Goal: Task Accomplishment & Management: Manage account settings

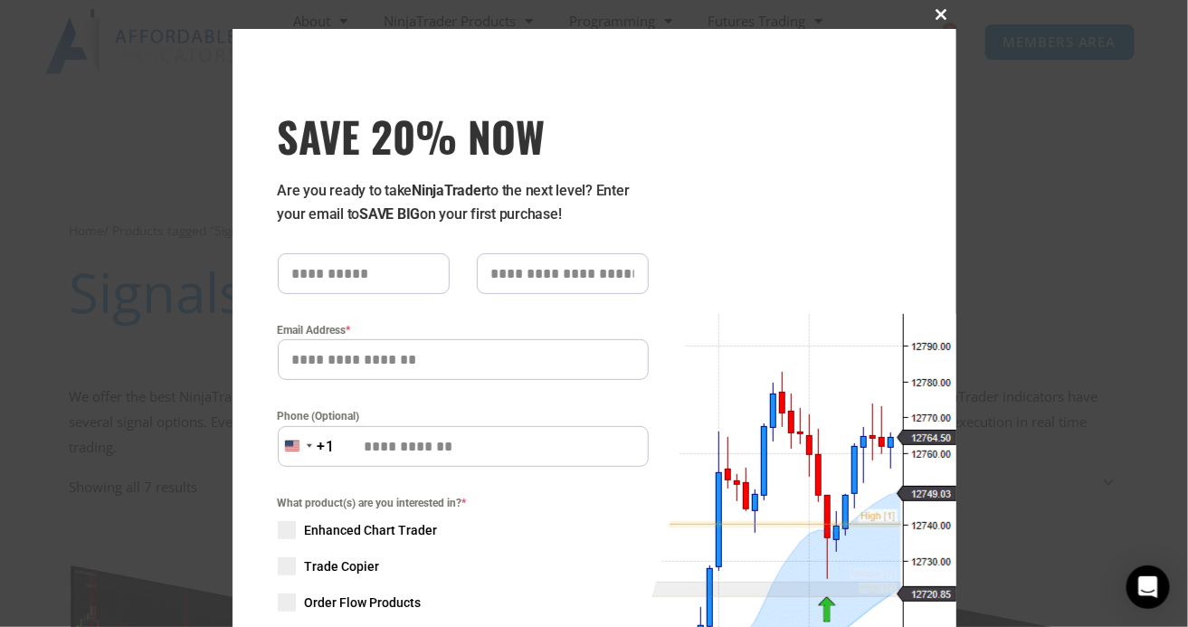
click at [788, 16] on span at bounding box center [941, 14] width 29 height 11
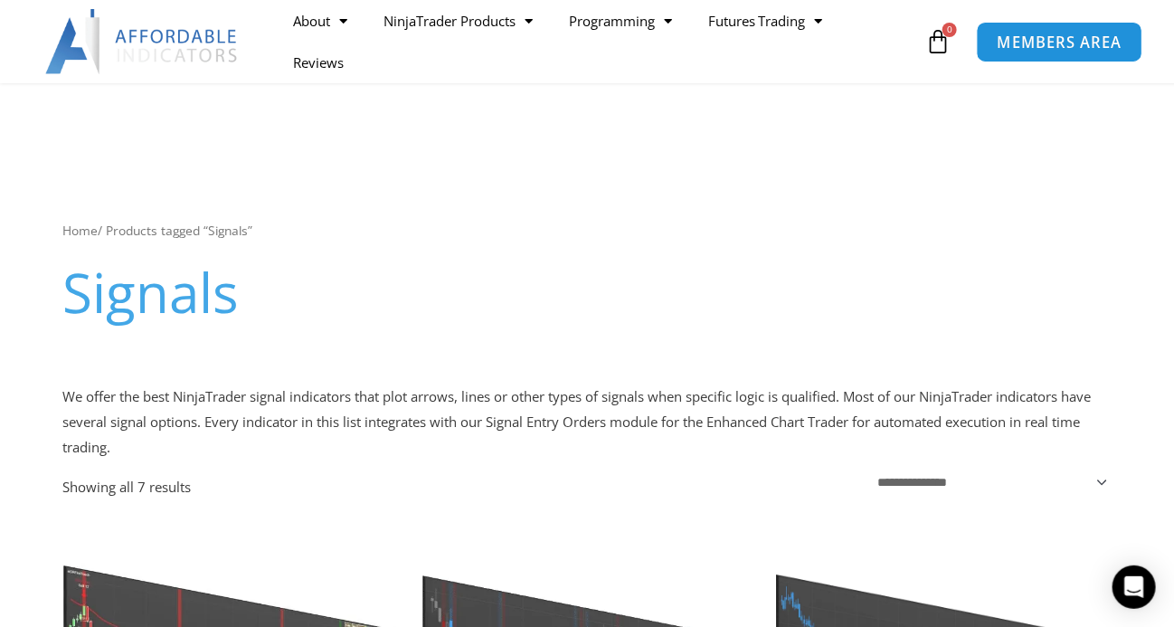
click at [788, 43] on span "MEMBERS AREA" at bounding box center [1060, 41] width 124 height 15
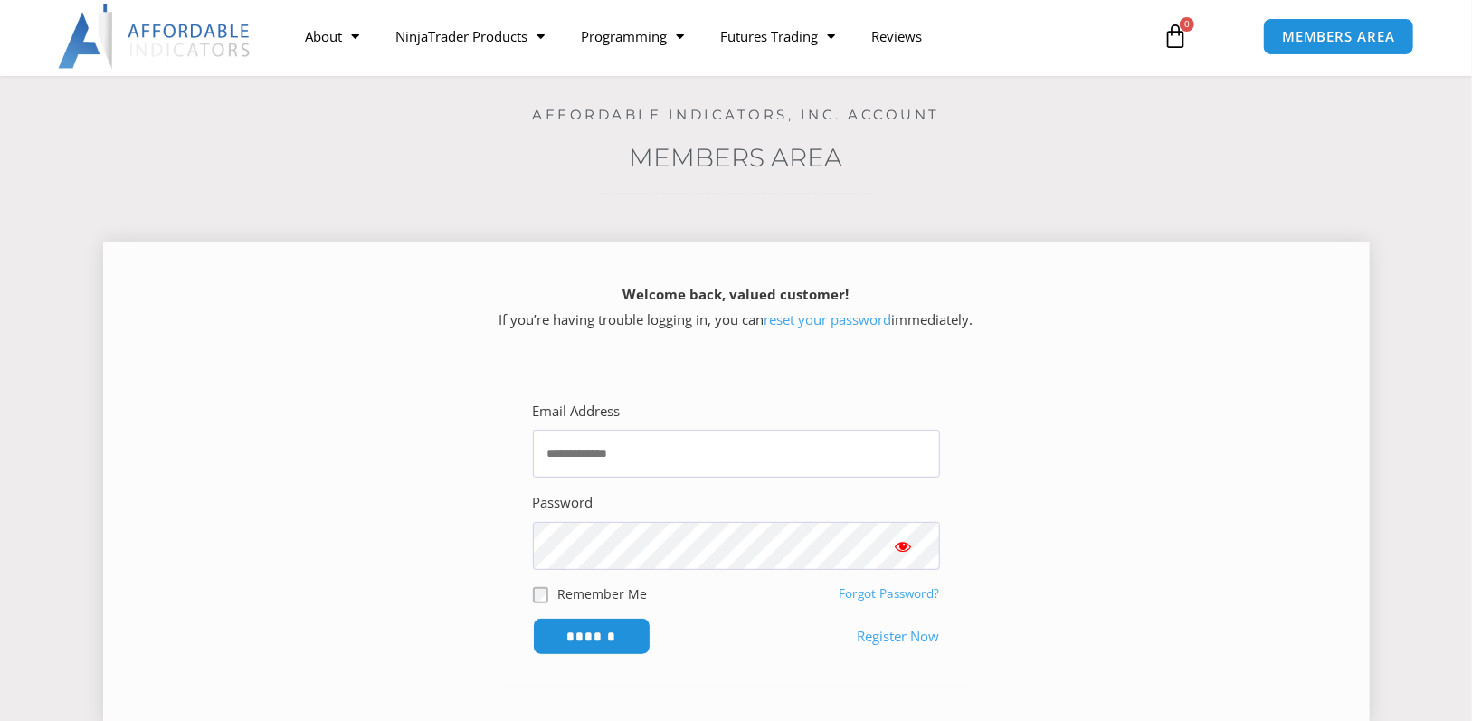
scroll to position [181, 0]
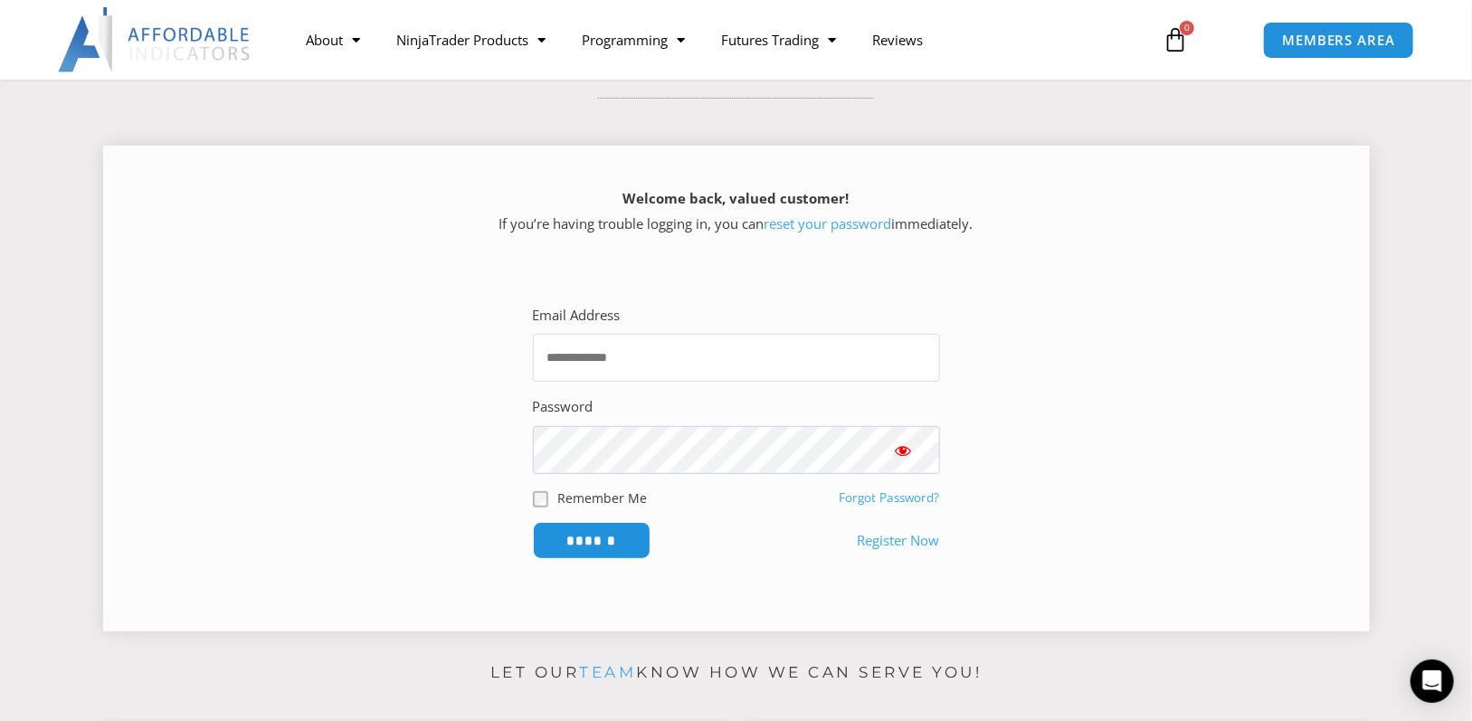
click at [662, 369] on input "Email Address" at bounding box center [736, 358] width 407 height 48
type input "**********"
click at [533, 522] on input "******" at bounding box center [592, 540] width 118 height 37
click at [596, 539] on input "******" at bounding box center [591, 540] width 124 height 39
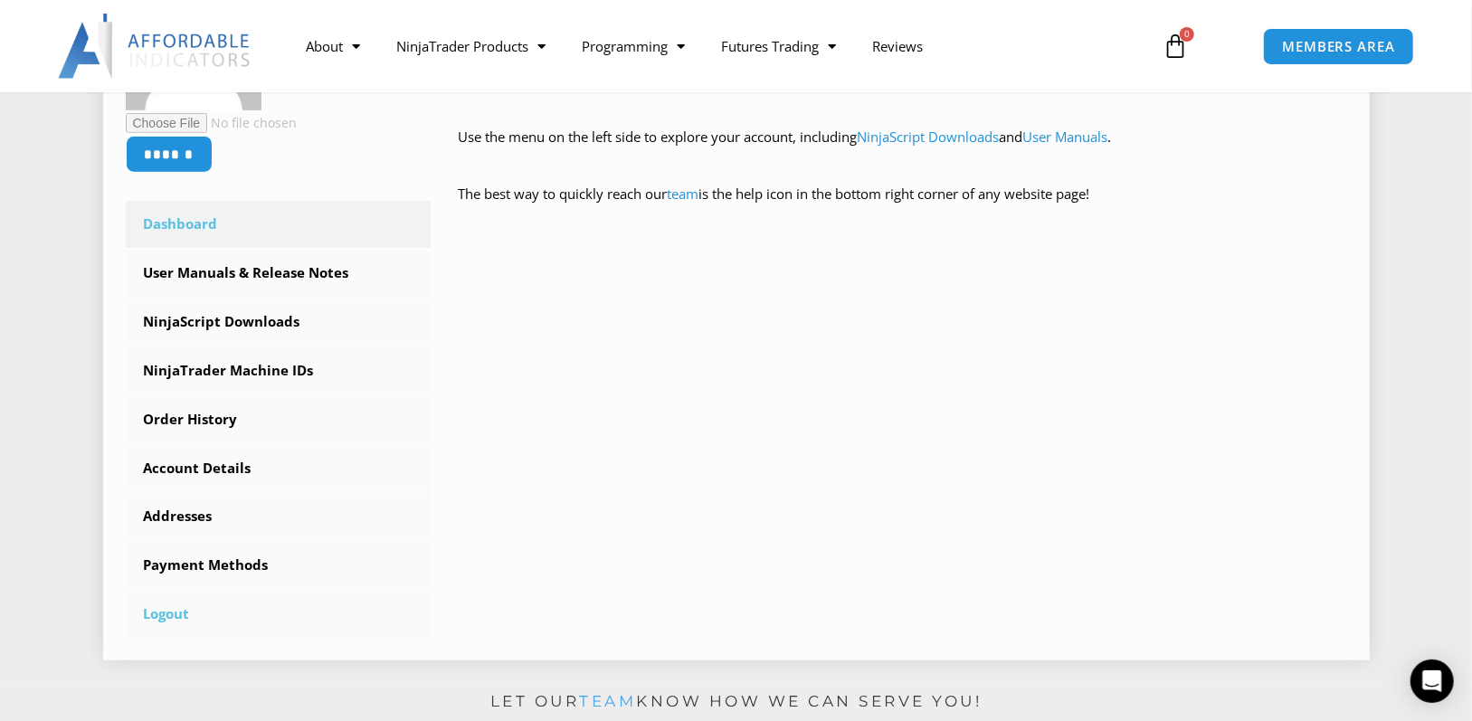
scroll to position [452, 0]
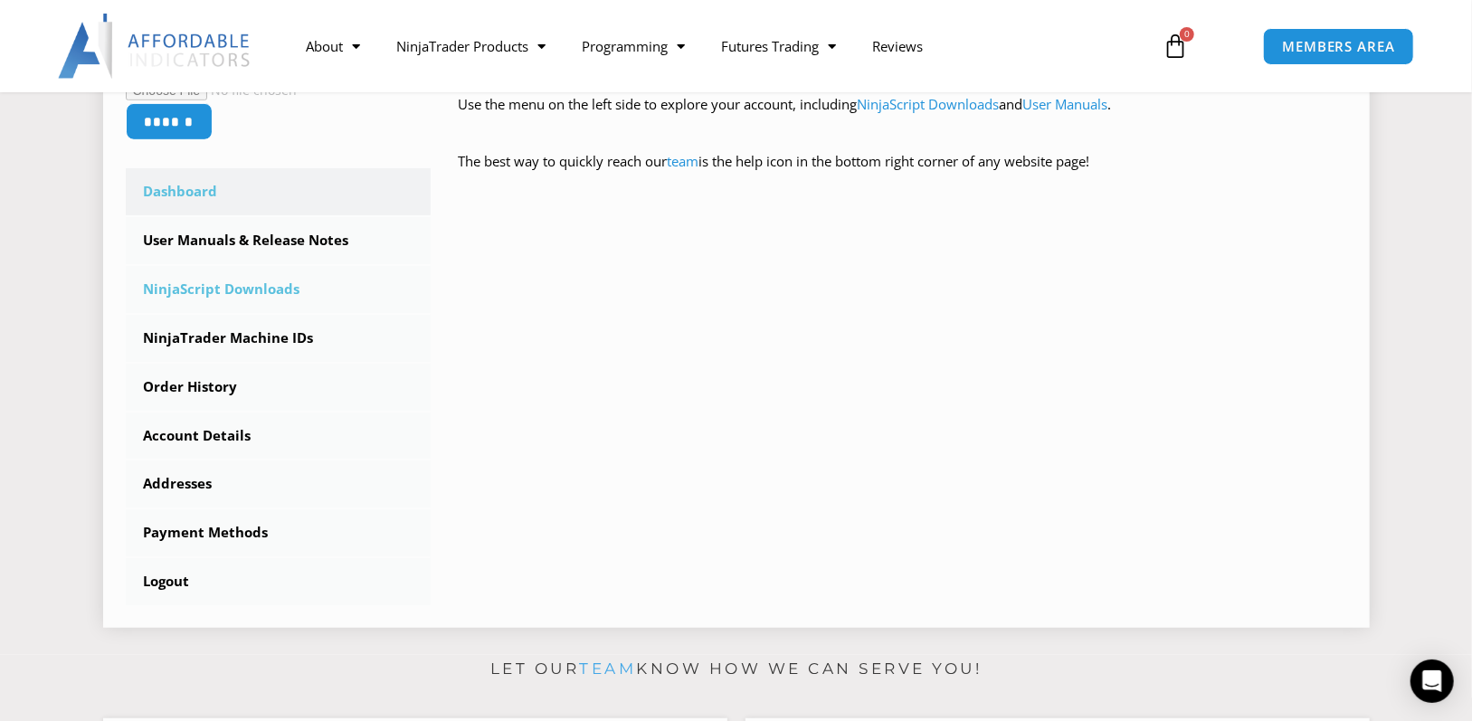
click at [185, 293] on link "NinjaScript Downloads" at bounding box center [279, 289] width 306 height 47
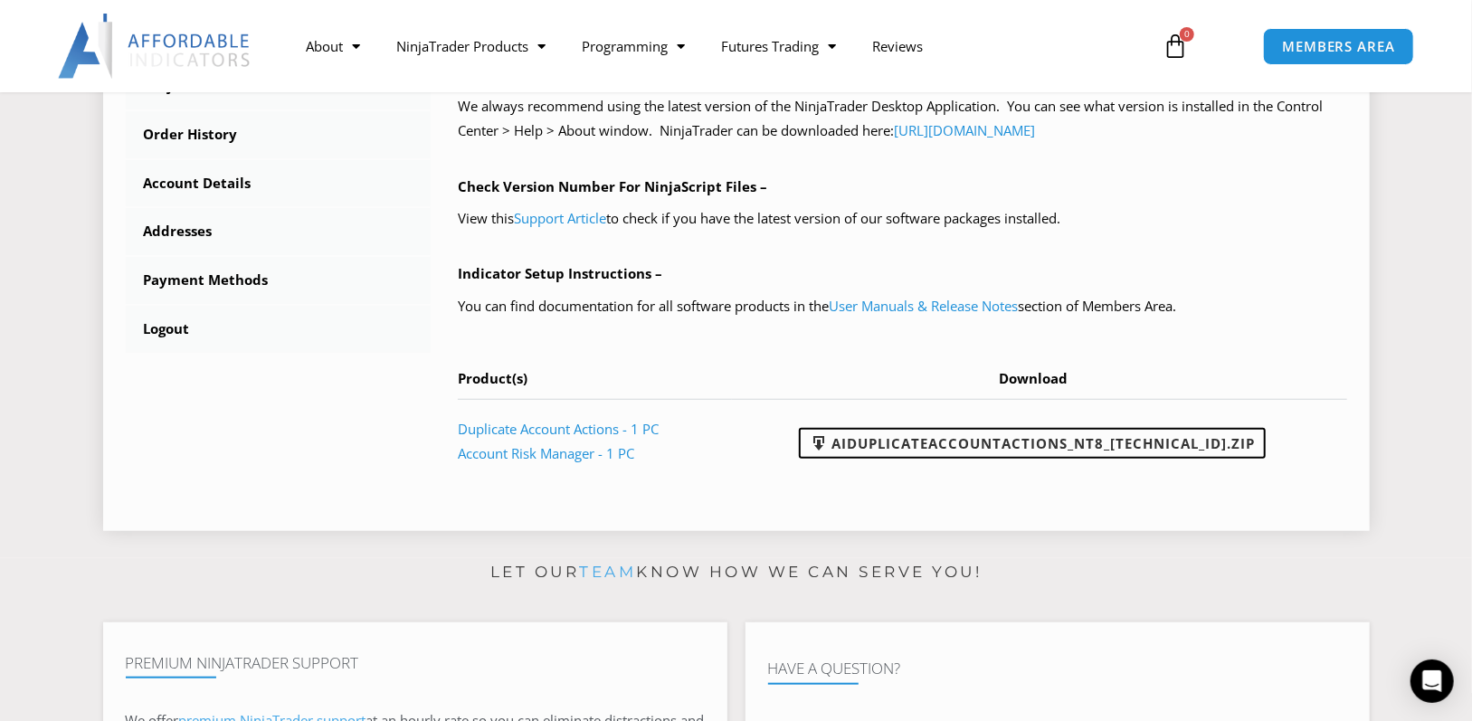
scroll to position [724, 0]
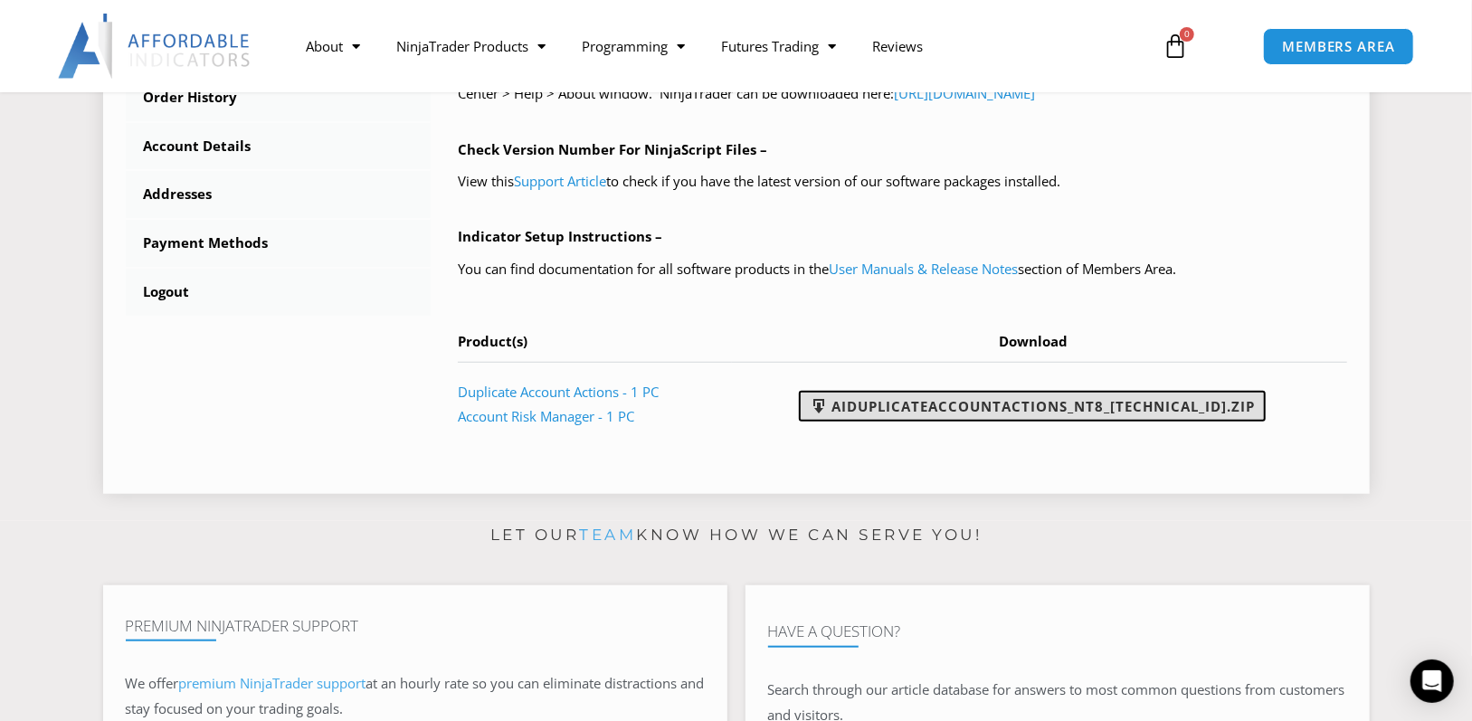
click at [1072, 408] on link "AIDuplicateAccountActions_NT8_[TECHNICAL_ID].zip" at bounding box center [1032, 406] width 467 height 31
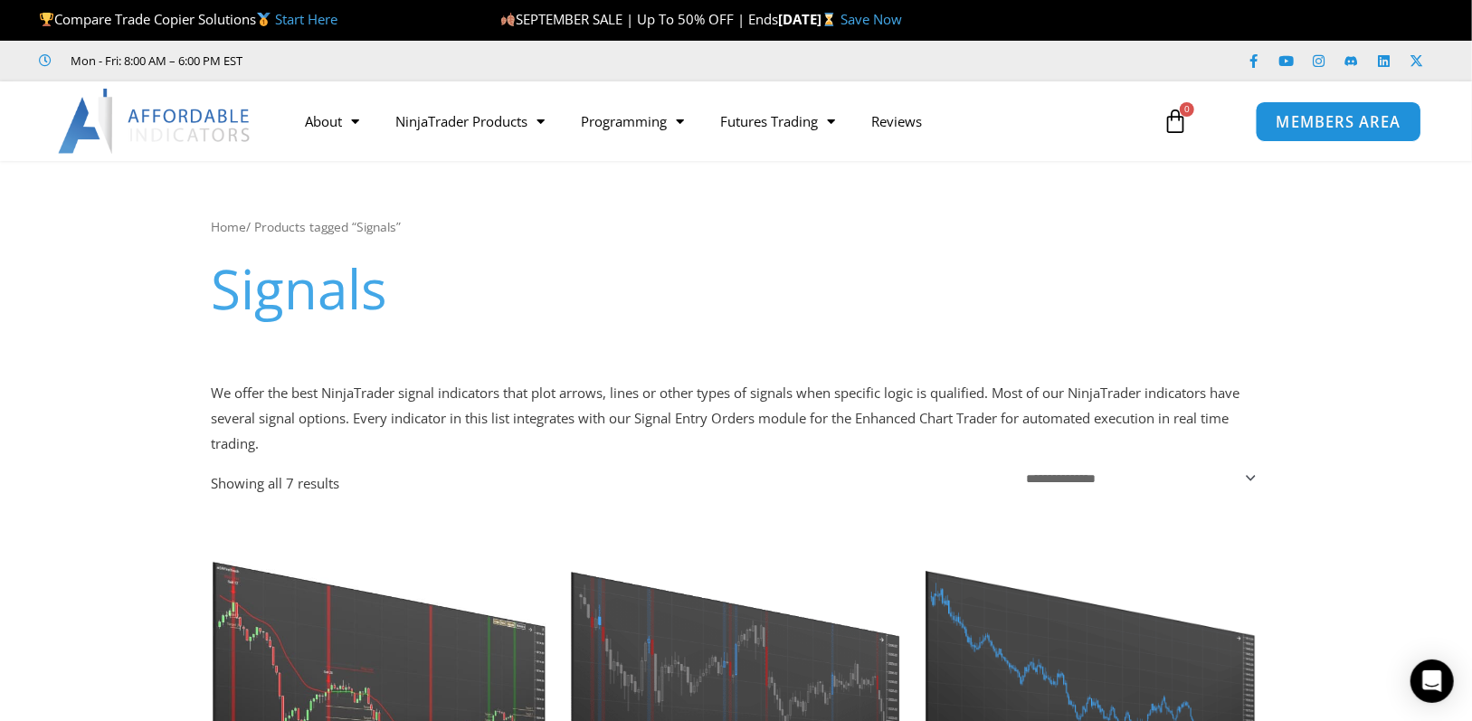
click at [1332, 109] on link "MEMBERS AREA" at bounding box center [1339, 120] width 166 height 41
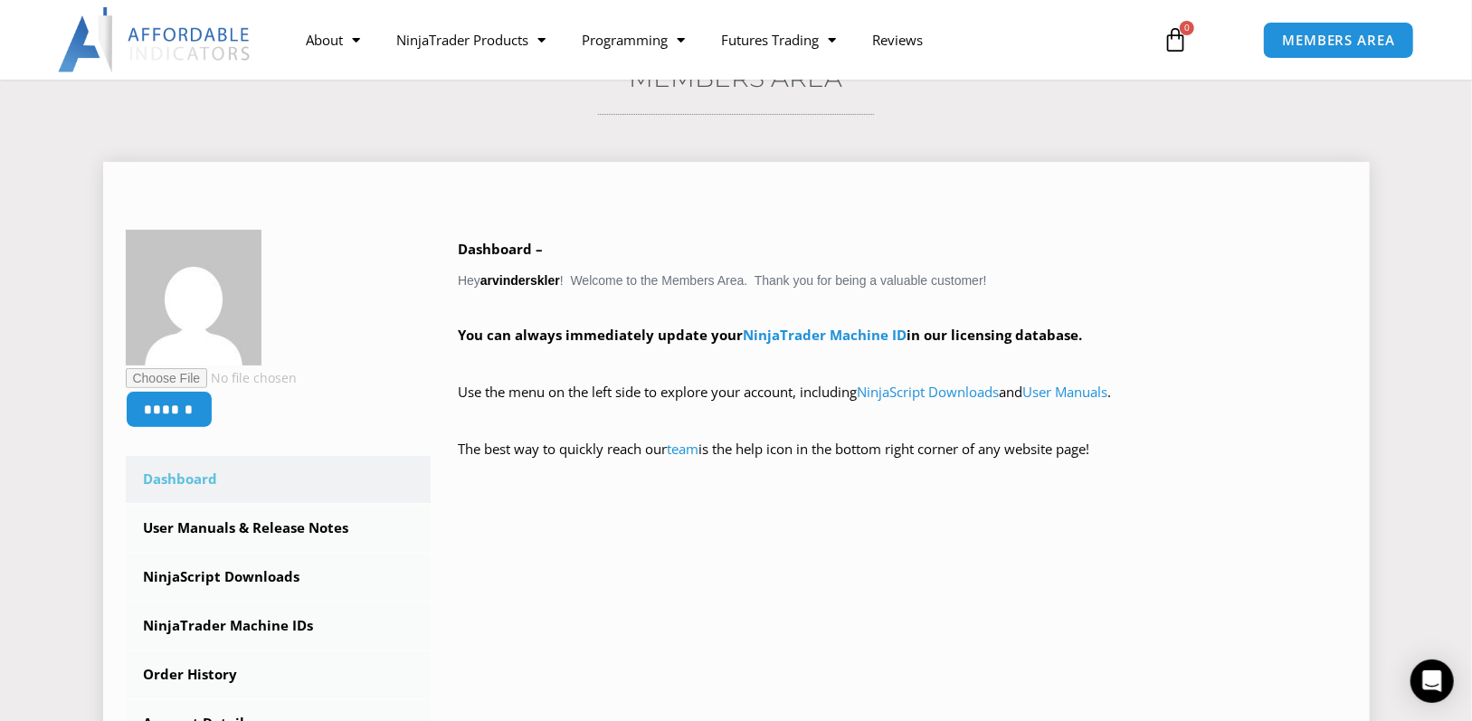
scroll to position [181, 0]
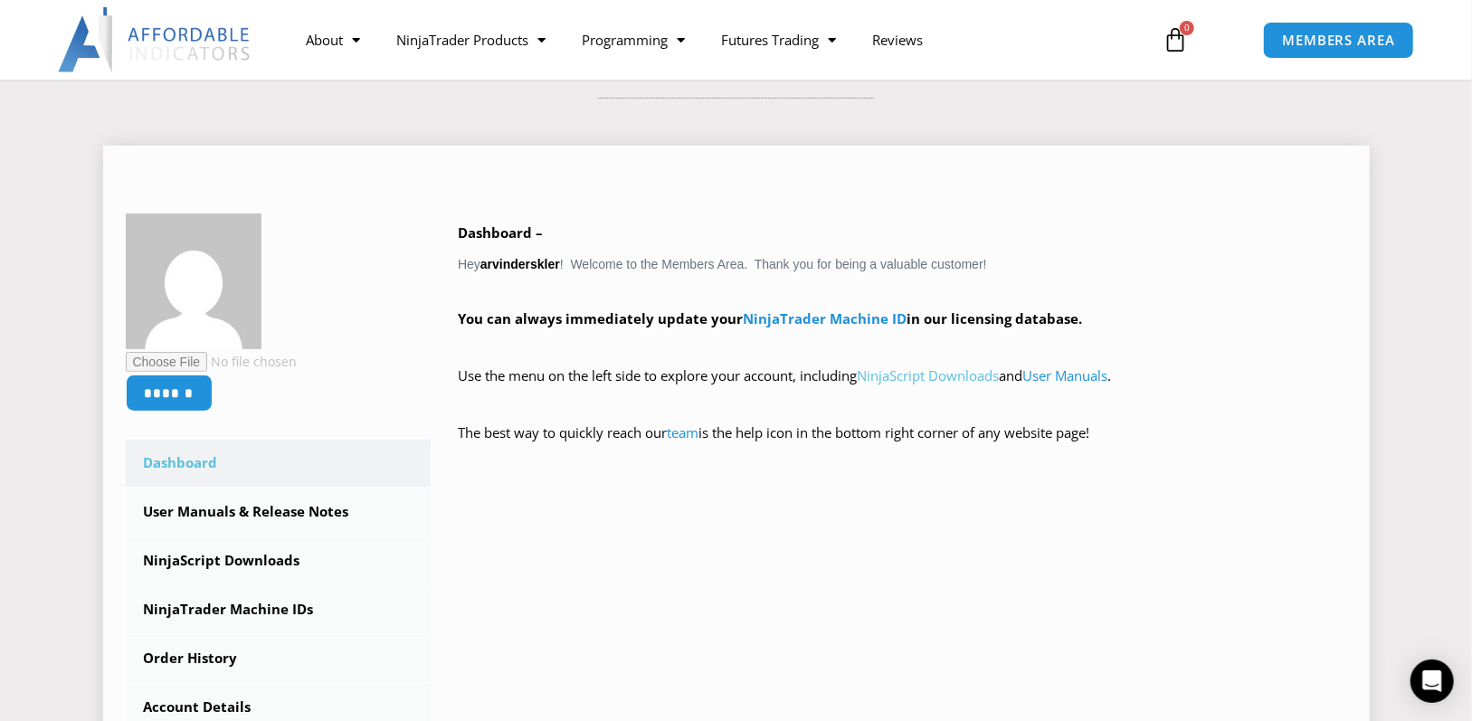
click at [933, 381] on link "NinjaScript Downloads" at bounding box center [928, 375] width 142 height 18
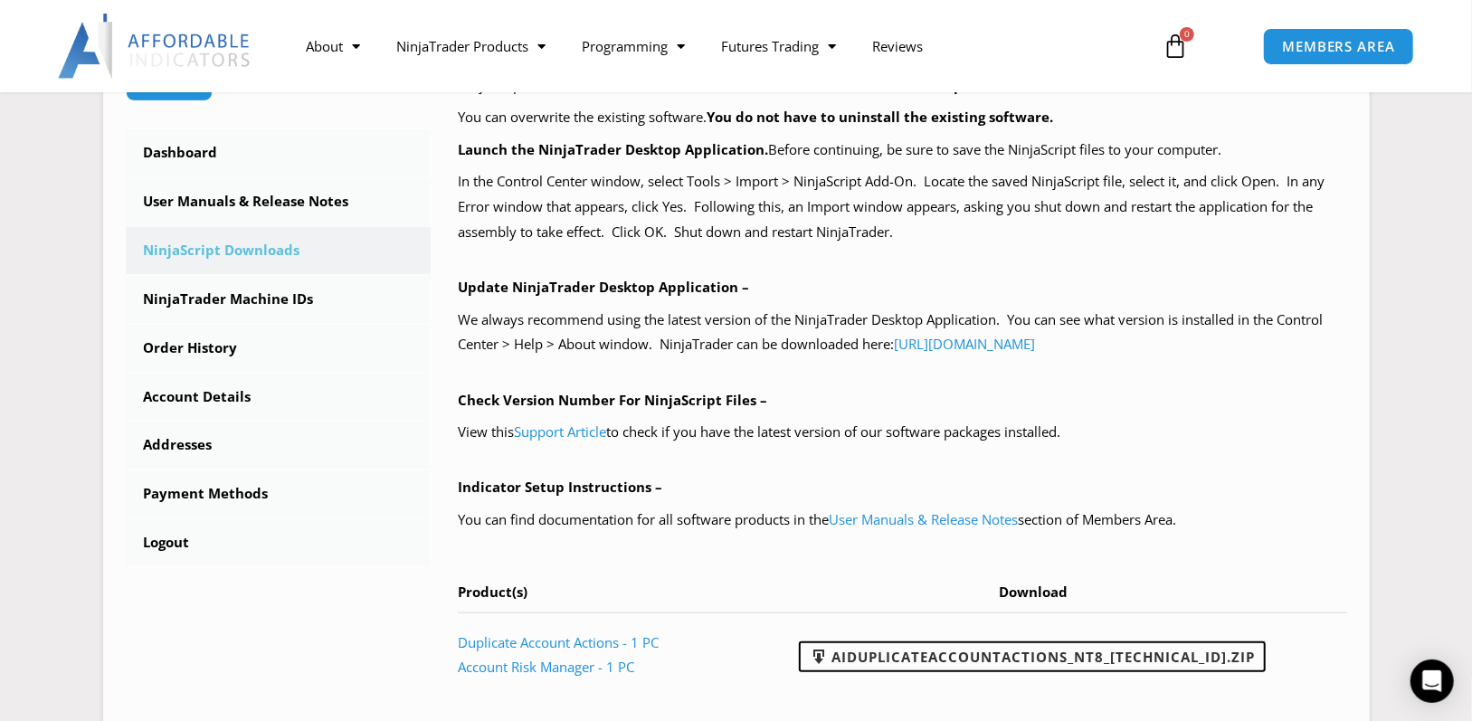
scroll to position [452, 0]
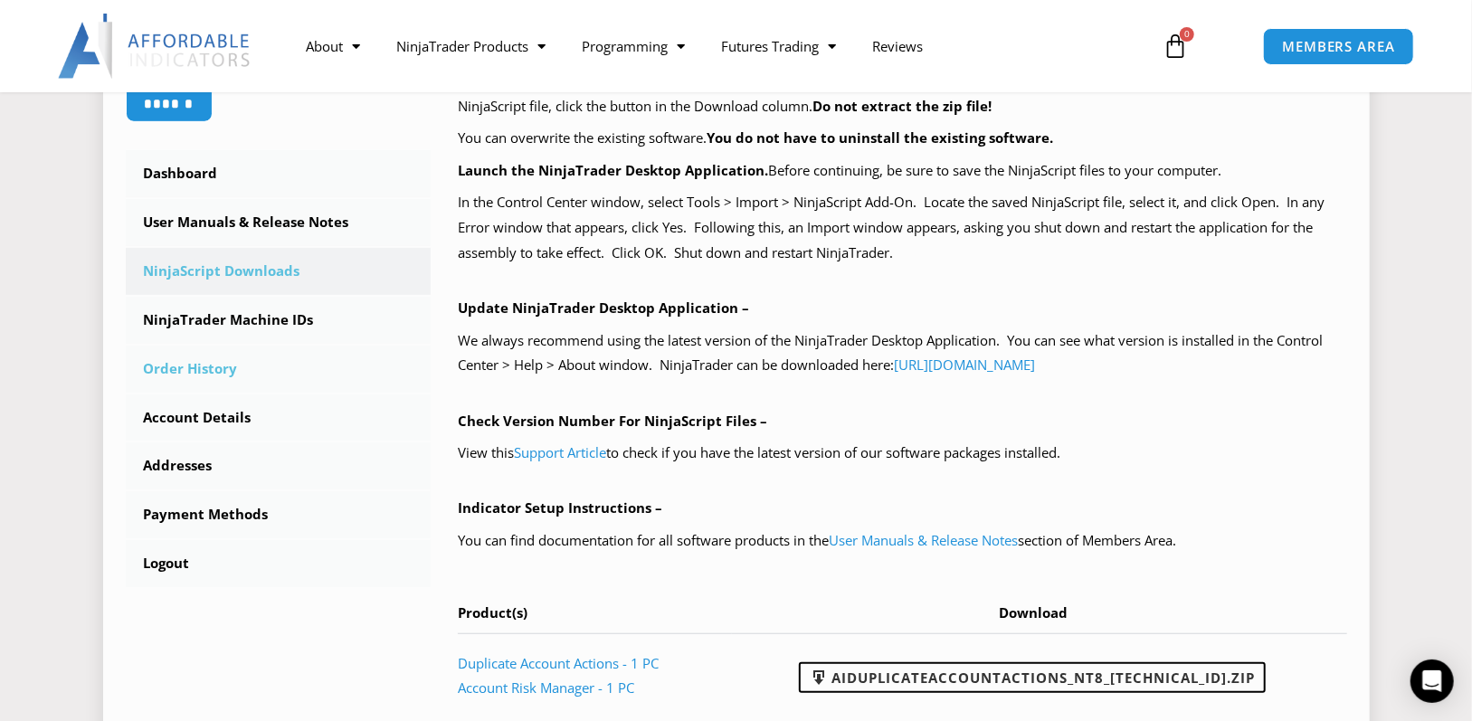
click at [196, 370] on link "Order History" at bounding box center [279, 369] width 306 height 47
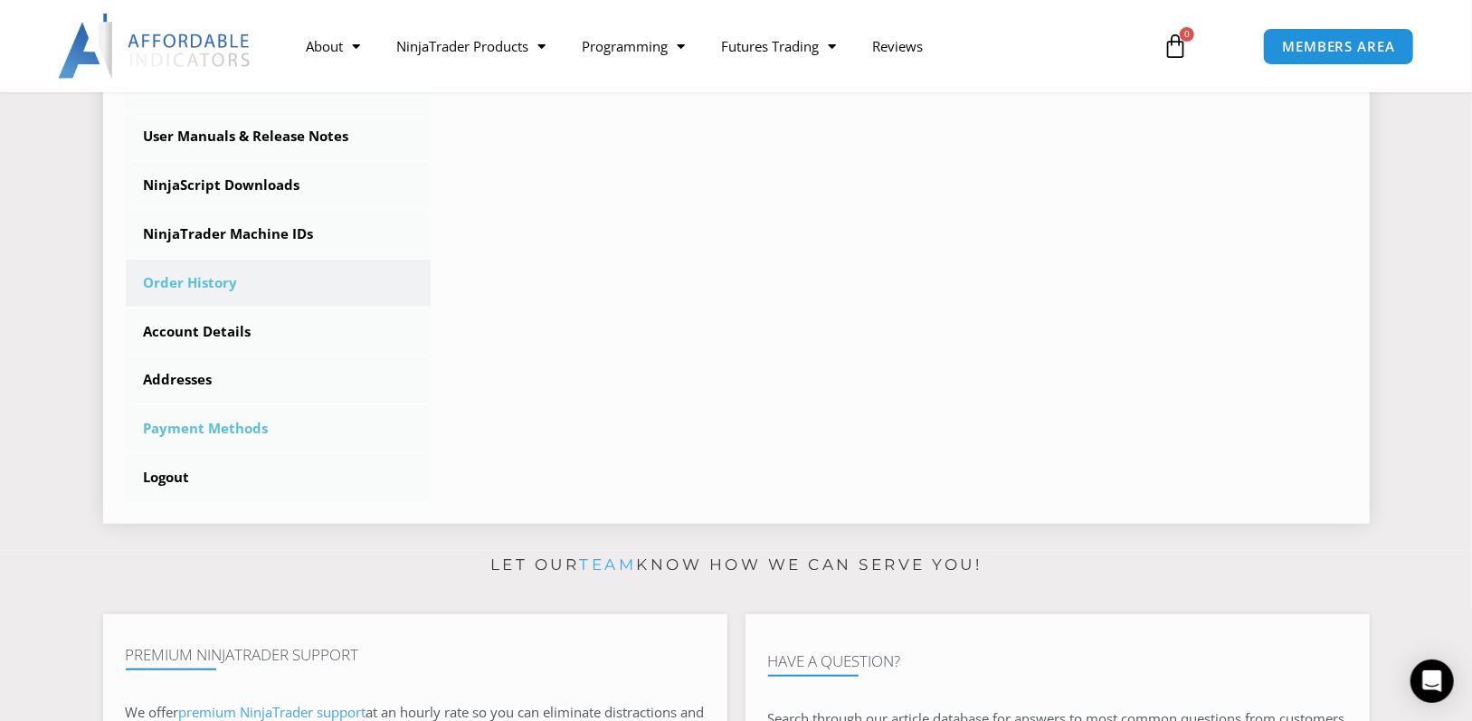
scroll to position [543, 0]
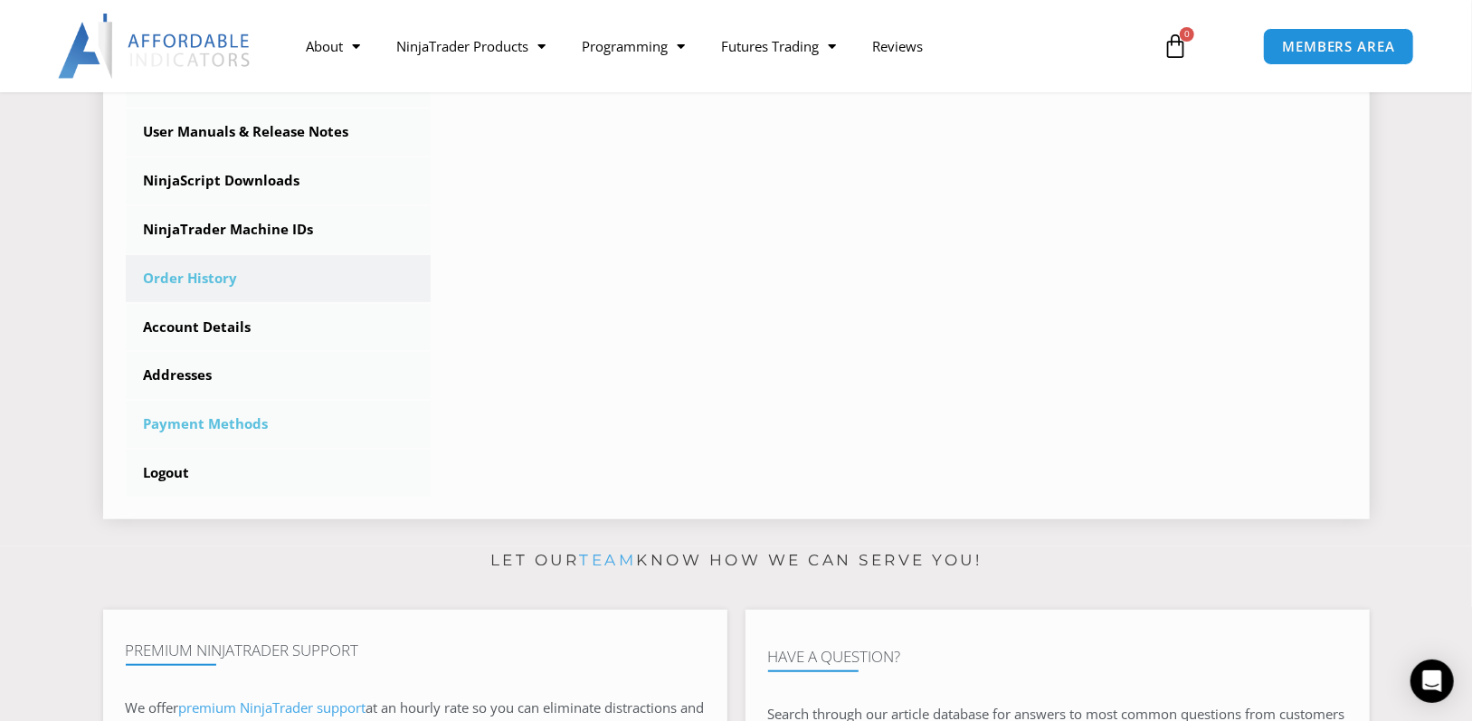
click at [218, 427] on link "Payment Methods" at bounding box center [279, 424] width 306 height 47
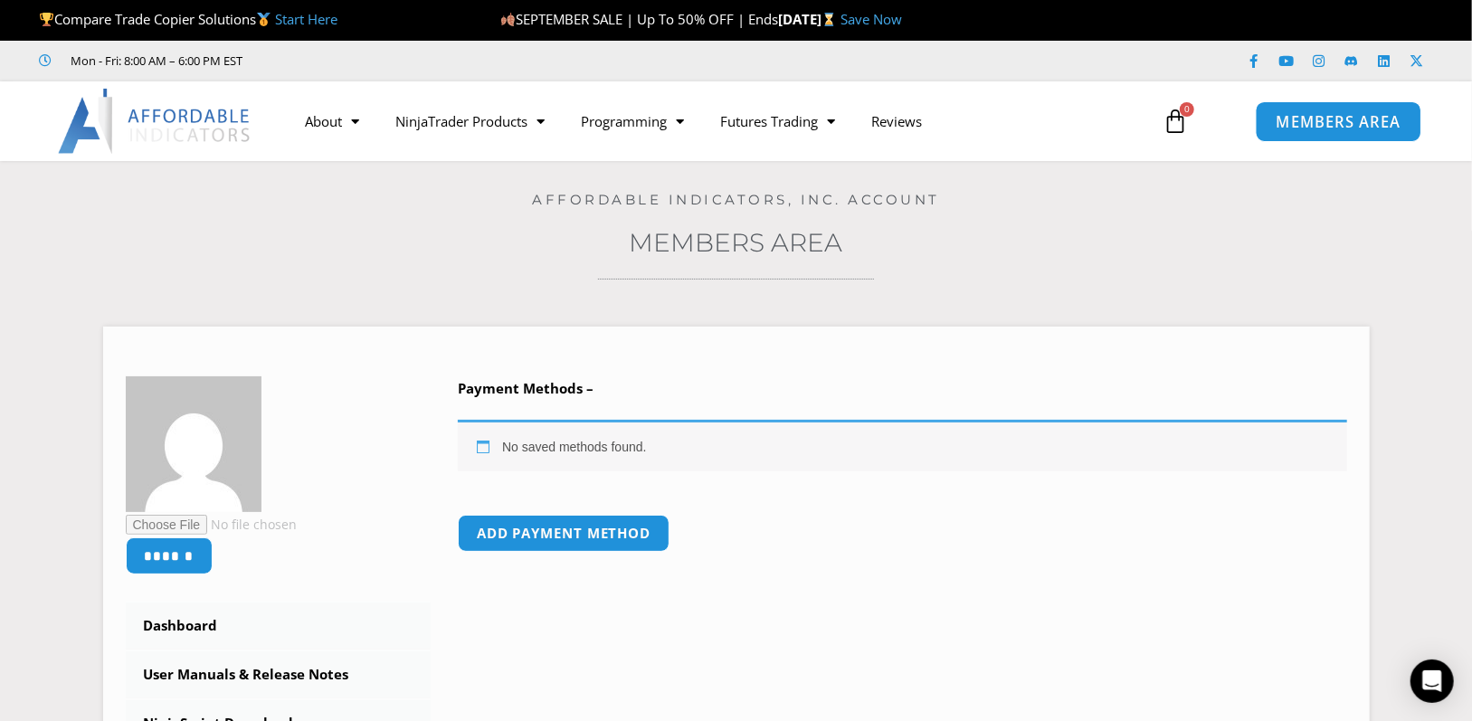
click at [1335, 124] on span "MEMBERS AREA" at bounding box center [1339, 121] width 124 height 15
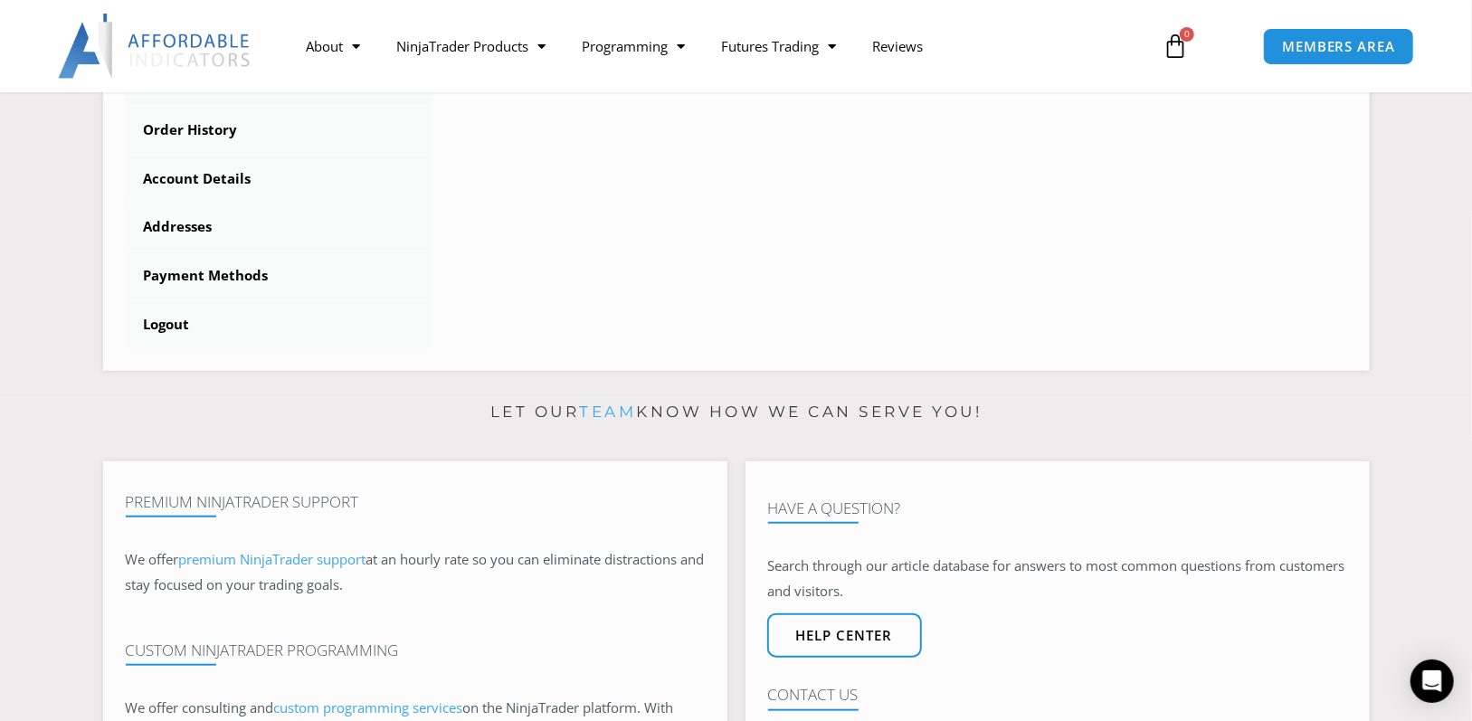
scroll to position [724, 0]
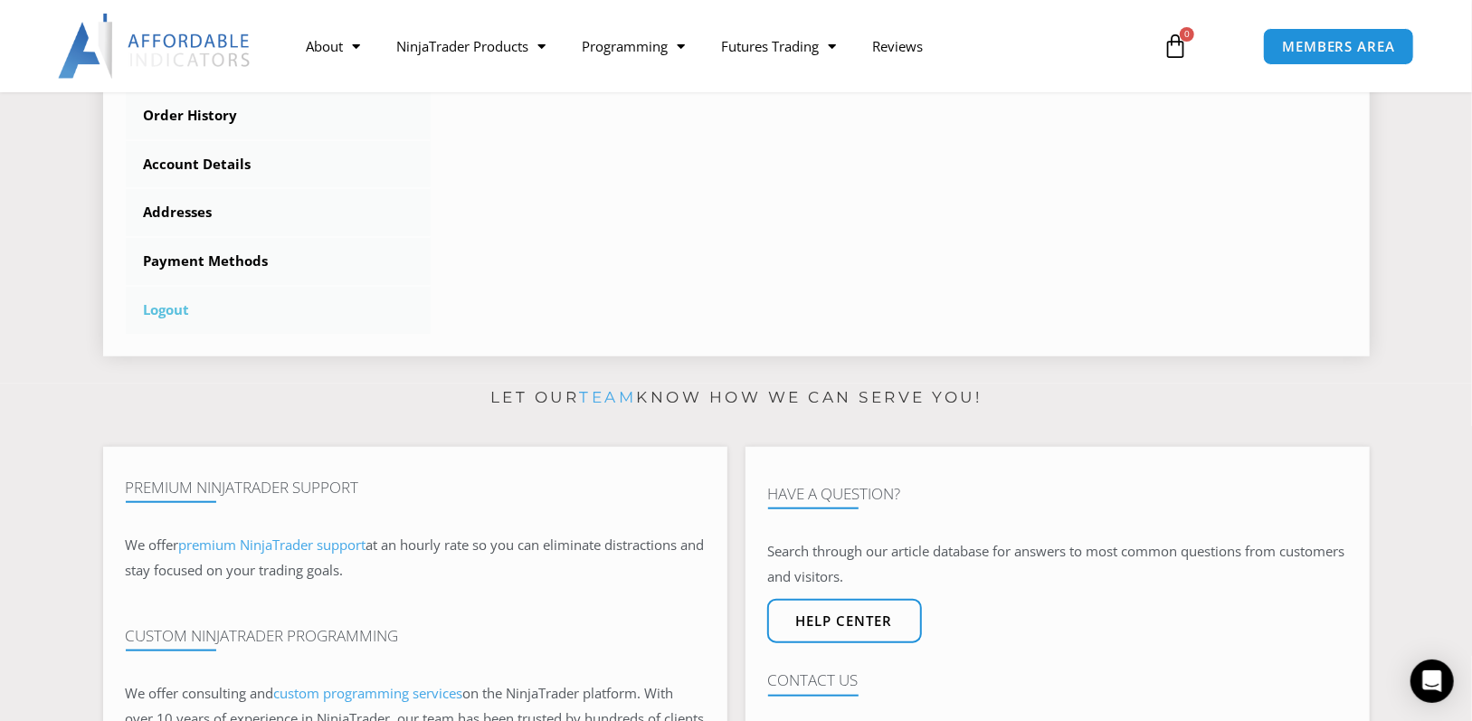
click at [176, 313] on link "Logout" at bounding box center [279, 310] width 306 height 47
click at [173, 311] on link "Logout" at bounding box center [279, 310] width 306 height 47
